Goal: Transaction & Acquisition: Purchase product/service

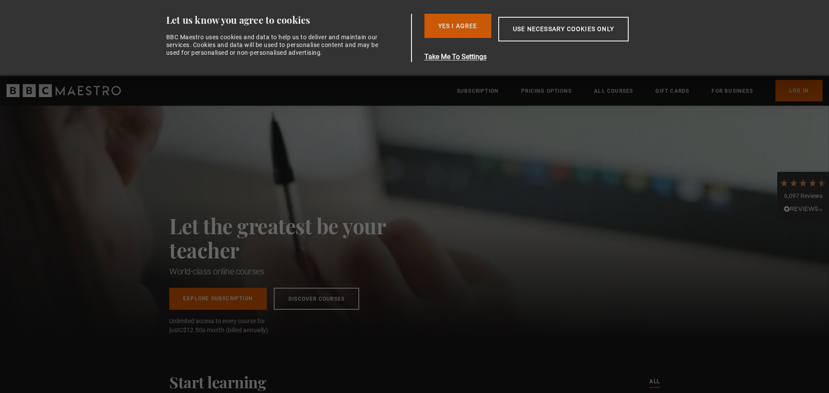
click at [442, 36] on button "Yes I Agree" at bounding box center [458, 26] width 67 height 24
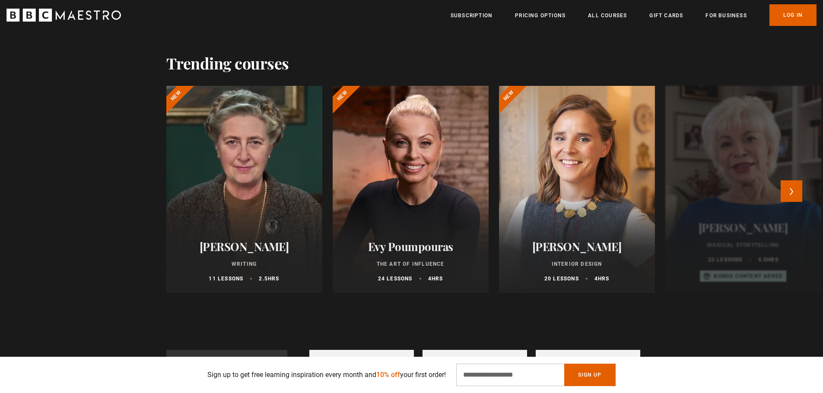
scroll to position [0, 113]
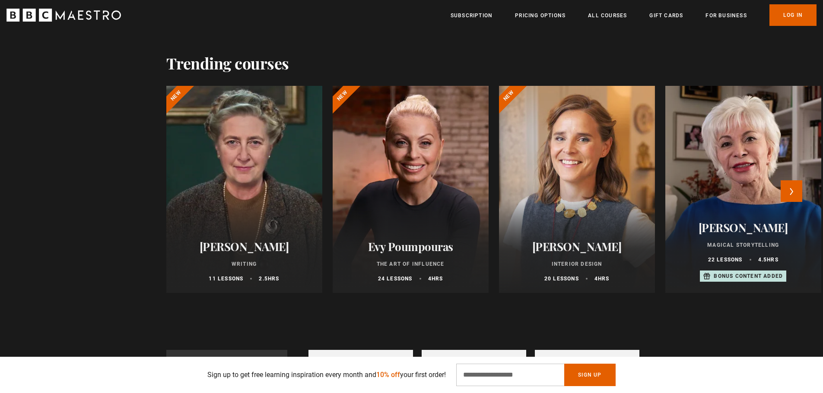
click at [383, 251] on h2 "Evy Poumpouras" at bounding box center [410, 246] width 135 height 13
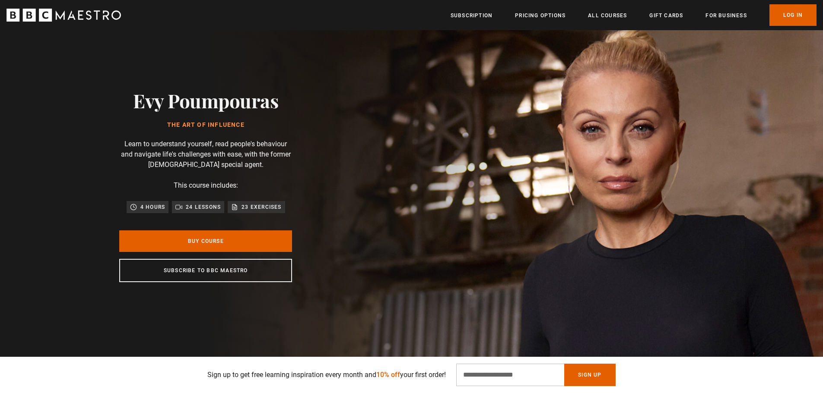
scroll to position [43, 0]
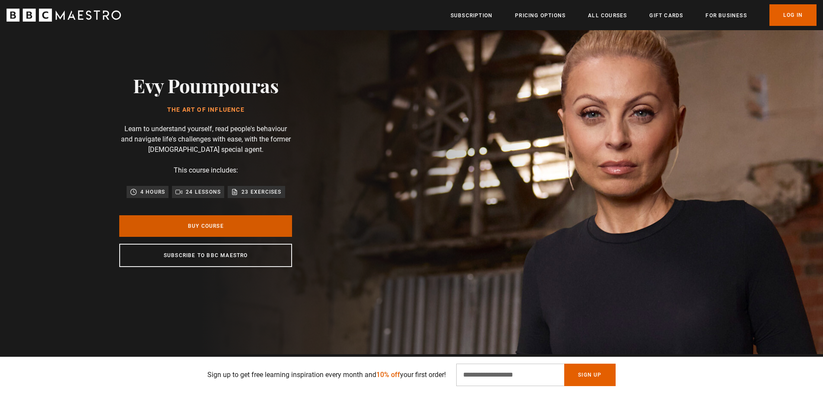
click at [256, 225] on link "Buy Course" at bounding box center [205, 227] width 173 height 22
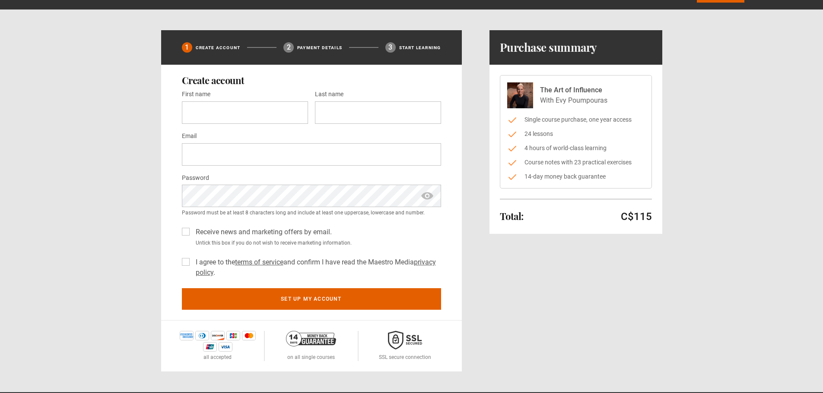
scroll to position [43, 0]
